Goal: Information Seeking & Learning: Check status

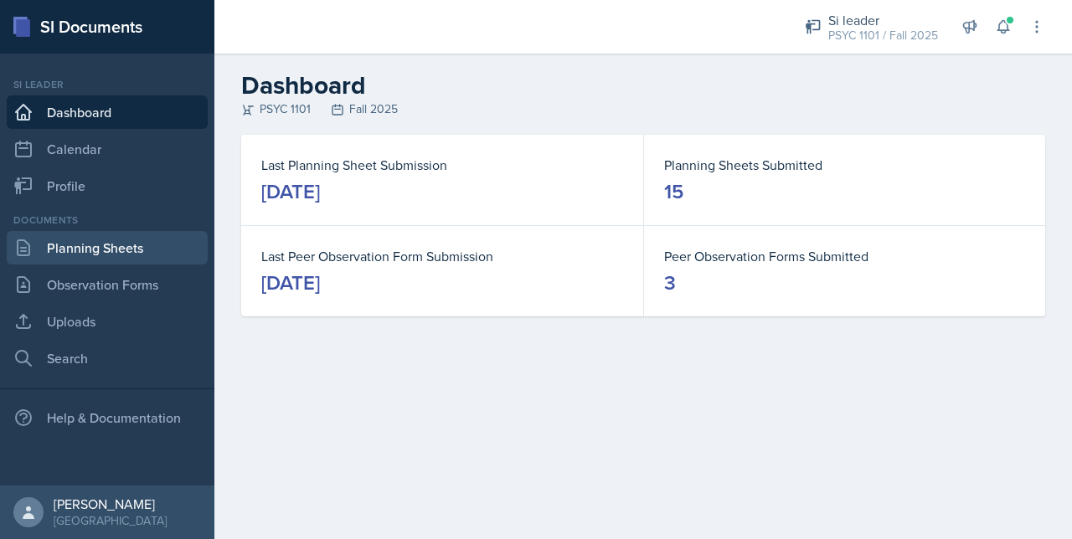
click at [90, 257] on link "Planning Sheets" at bounding box center [107, 247] width 201 height 33
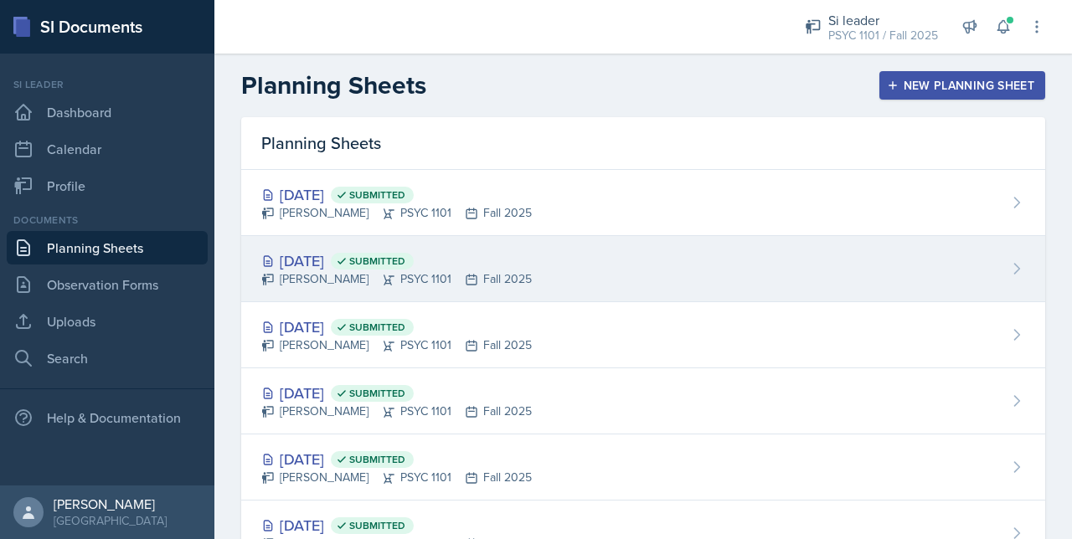
click at [533, 285] on div "[DATE] Submitted [PERSON_NAME] PSYC 1101 Fall 2025" at bounding box center [643, 269] width 804 height 66
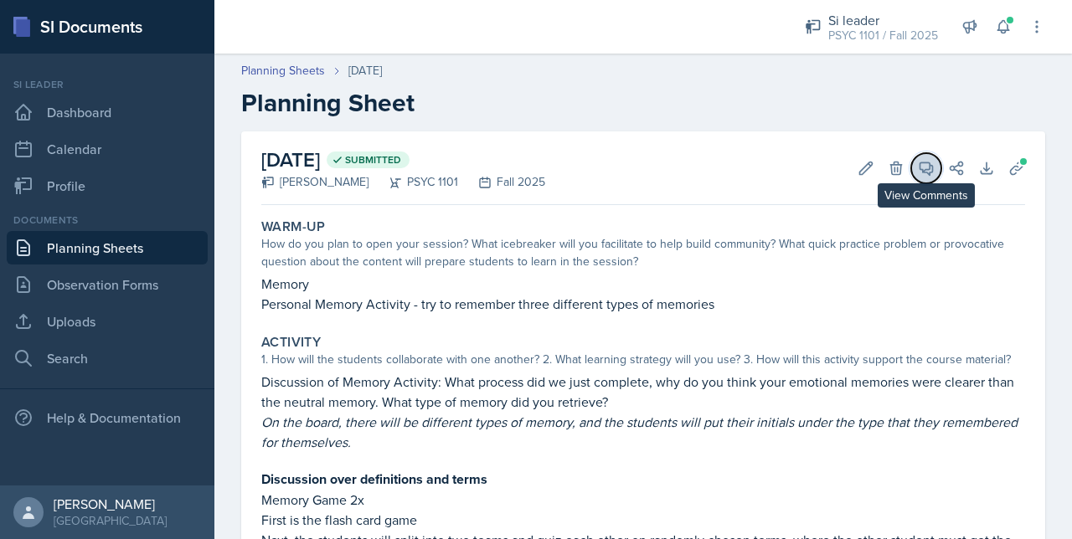
click at [928, 162] on span at bounding box center [932, 162] width 8 height 8
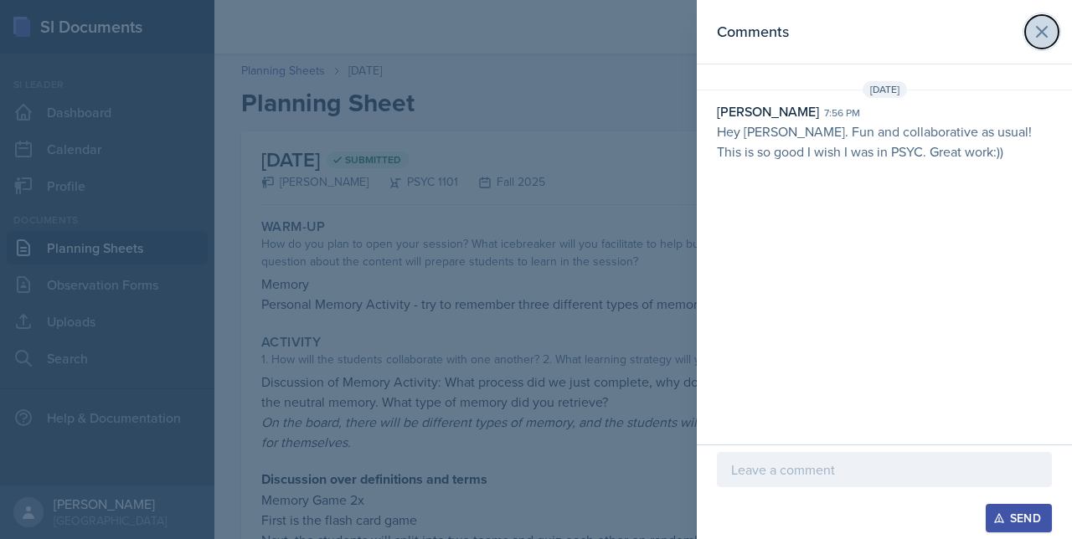
click at [1045, 38] on icon at bounding box center [1042, 32] width 20 height 20
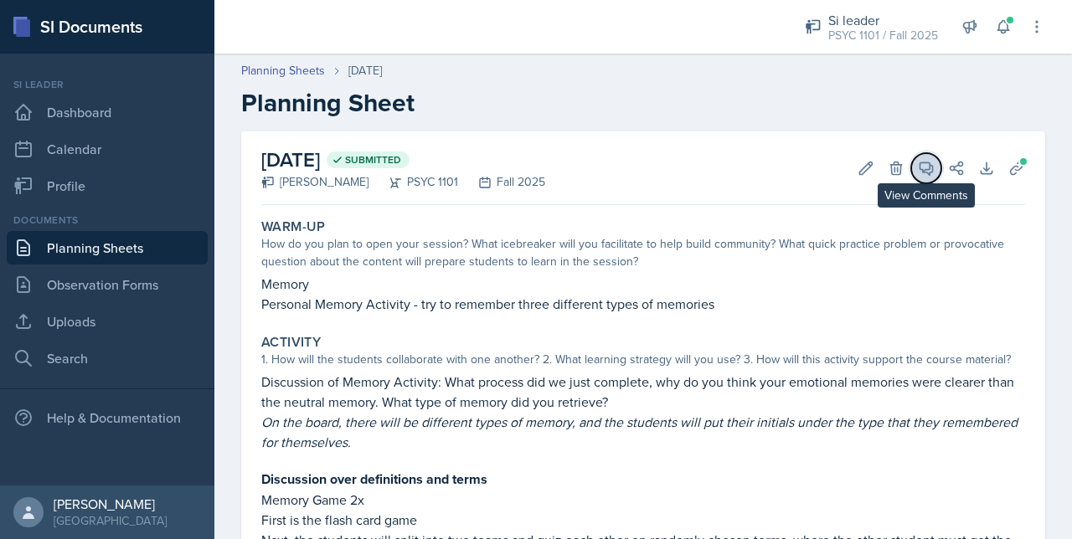
click at [918, 165] on icon at bounding box center [926, 168] width 17 height 17
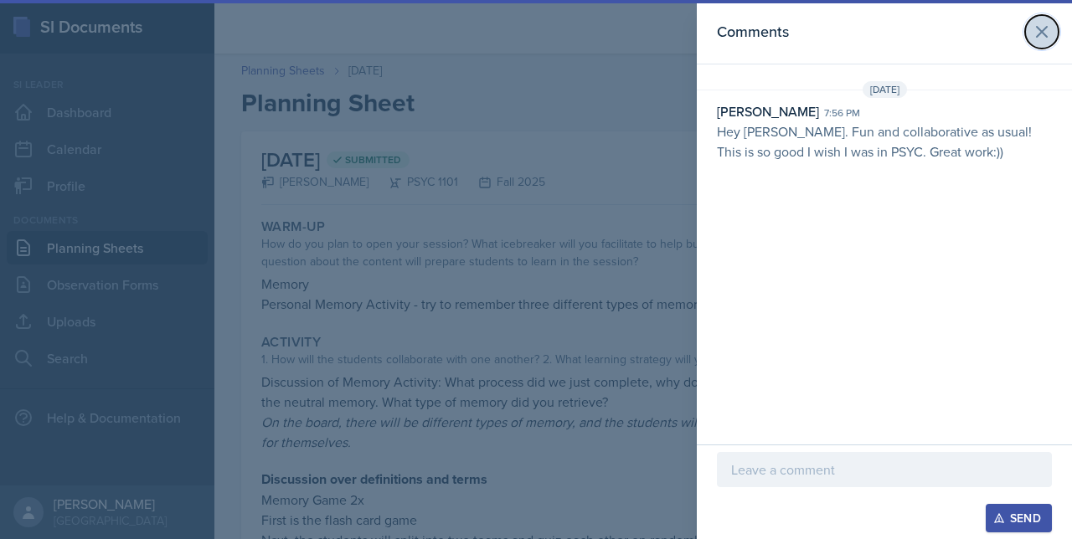
click at [1043, 29] on icon at bounding box center [1042, 32] width 10 height 10
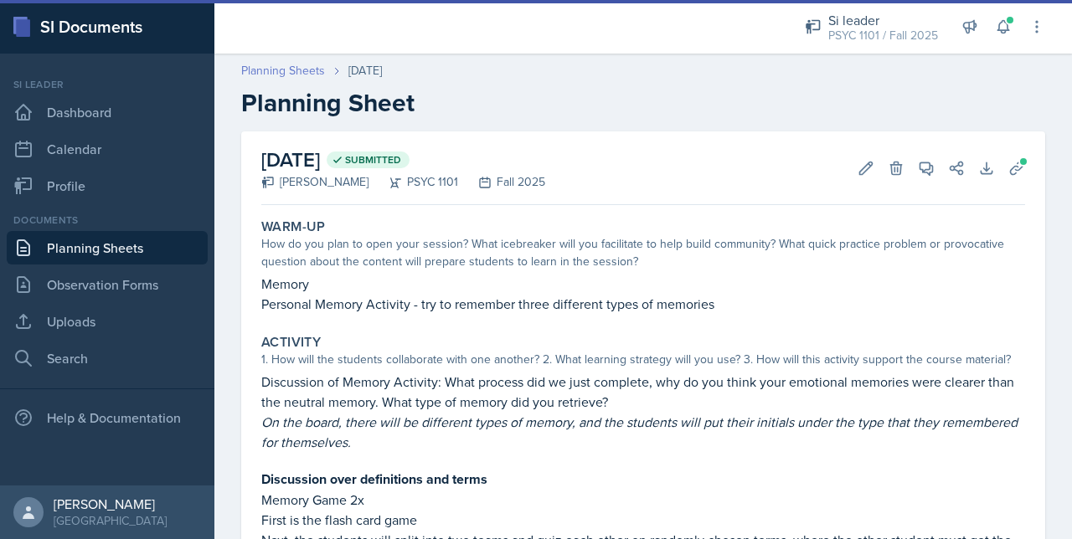
click at [294, 75] on link "Planning Sheets" at bounding box center [283, 71] width 84 height 18
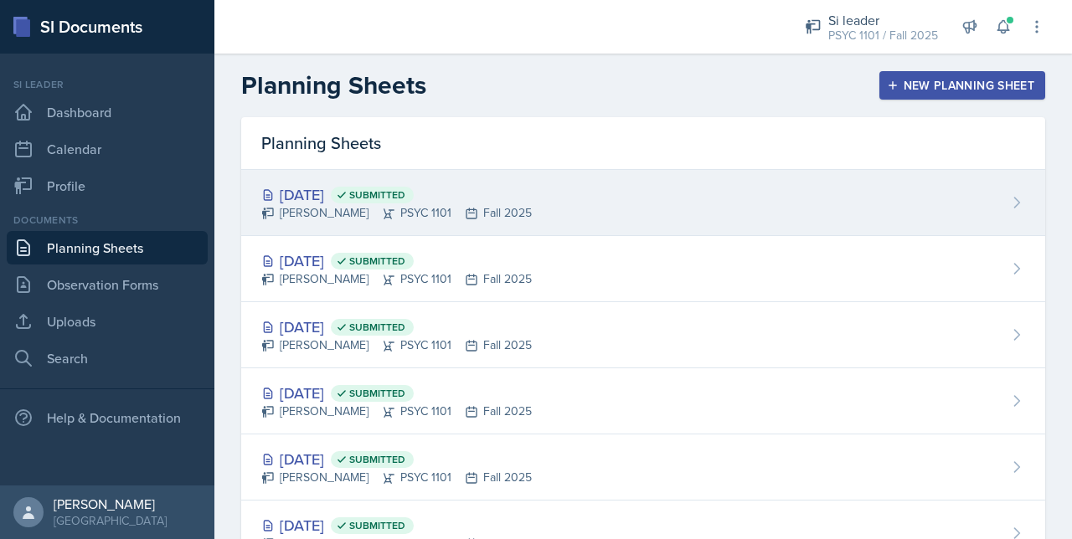
click at [333, 194] on div "[DATE] Submitted" at bounding box center [396, 194] width 270 height 23
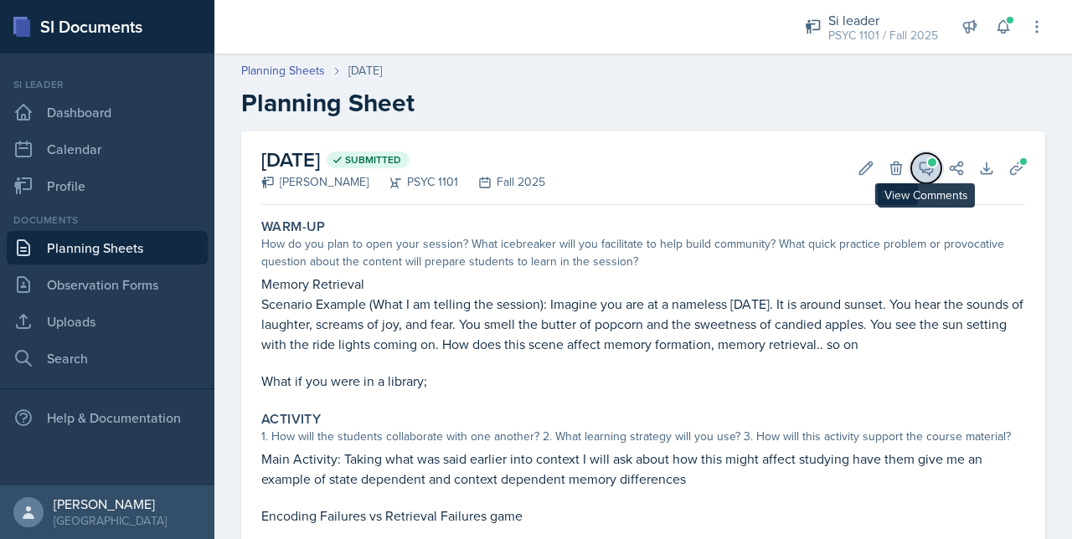
click at [924, 162] on button "View Comments" at bounding box center [926, 168] width 30 height 30
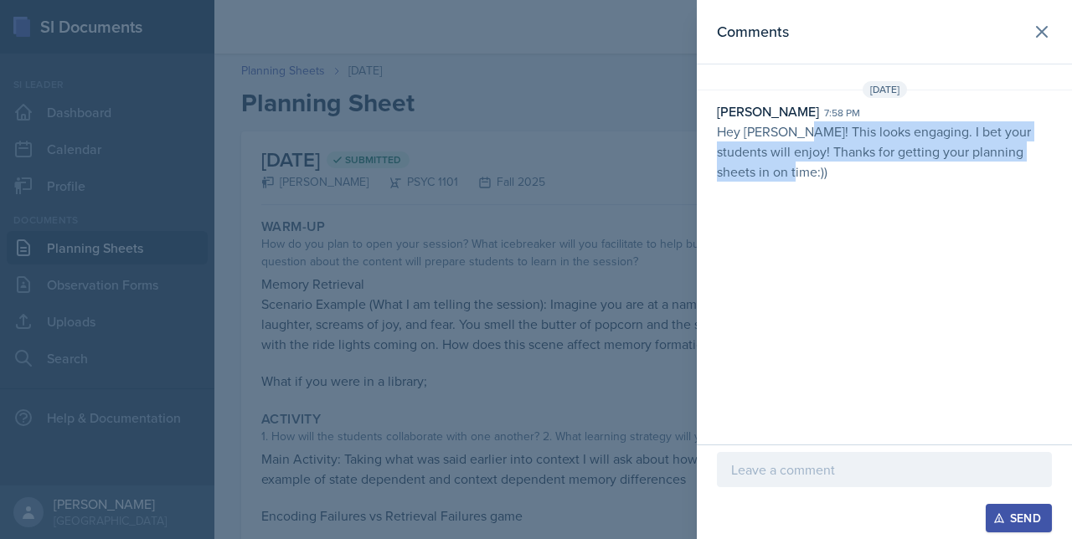
drag, startPoint x: 799, startPoint y: 125, endPoint x: 796, endPoint y: 197, distance: 72.1
click at [796, 197] on div "Comments [DATE] [PERSON_NAME] 7:58 pm Hey [PERSON_NAME]! This looks engaging. I…" at bounding box center [884, 222] width 375 height 445
drag, startPoint x: 796, startPoint y: 197, endPoint x: 821, endPoint y: 200, distance: 25.3
click at [779, 225] on div "Comments [DATE] [PERSON_NAME] 7:58 pm Hey [PERSON_NAME]! This looks engaging. I…" at bounding box center [884, 222] width 375 height 445
click at [1038, 22] on icon at bounding box center [1042, 32] width 20 height 20
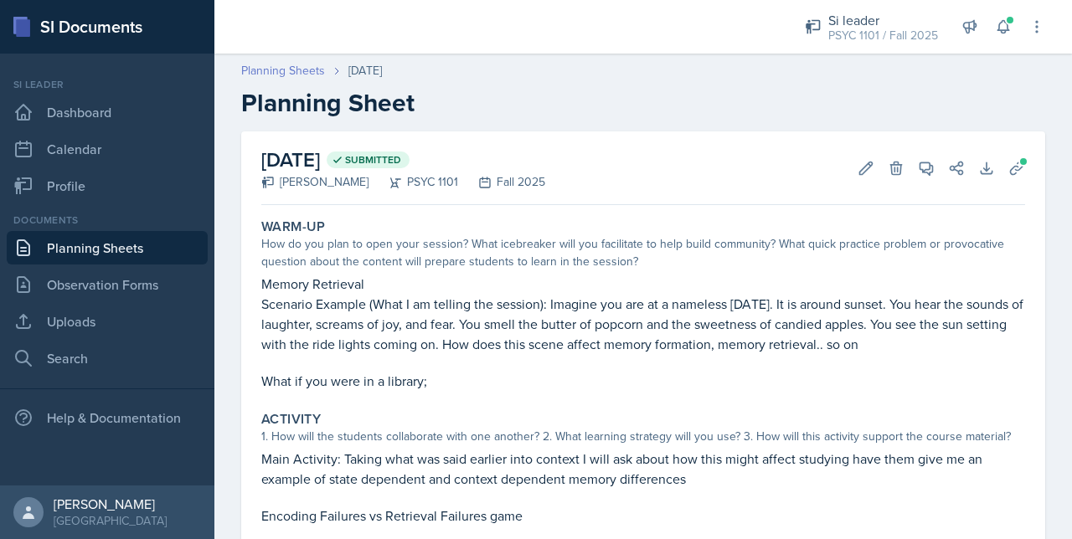
click at [281, 75] on link "Planning Sheets" at bounding box center [283, 71] width 84 height 18
